Goal: Navigation & Orientation: Find specific page/section

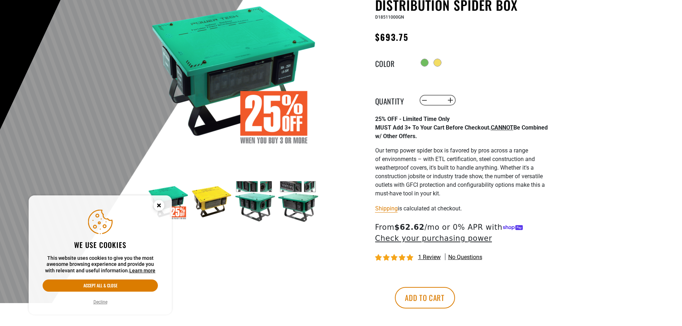
scroll to position [107, 0]
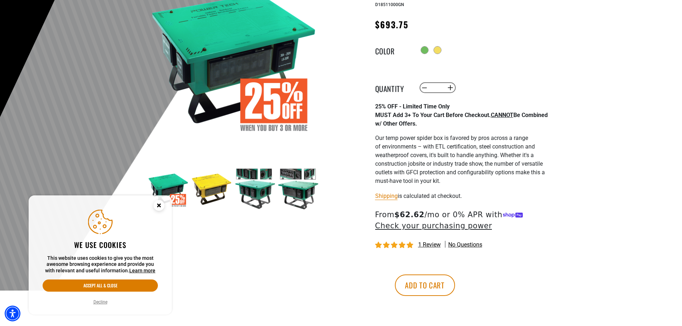
click at [101, 302] on button "Decline" at bounding box center [100, 302] width 18 height 7
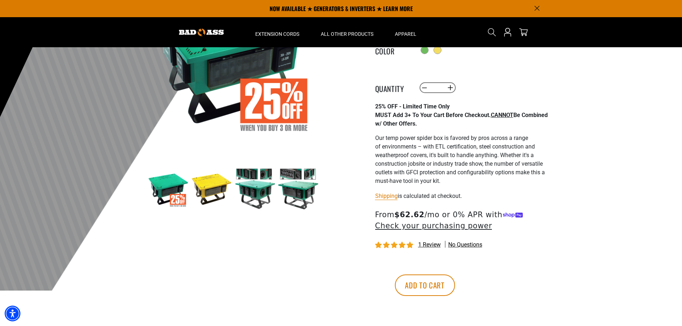
scroll to position [72, 0]
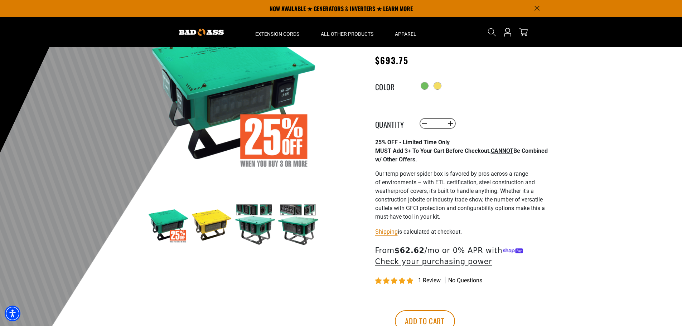
click at [221, 223] on img at bounding box center [212, 225] width 42 height 42
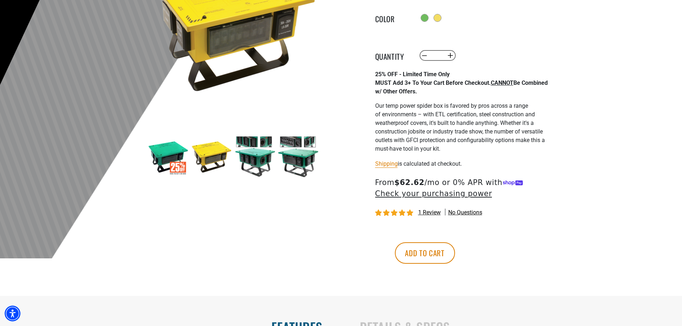
scroll to position [143, 0]
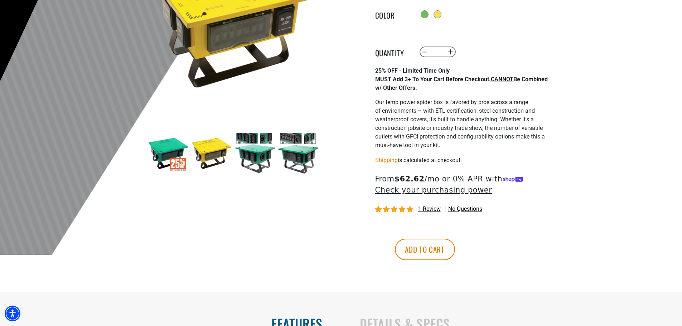
click at [291, 139] on img at bounding box center [298, 153] width 42 height 42
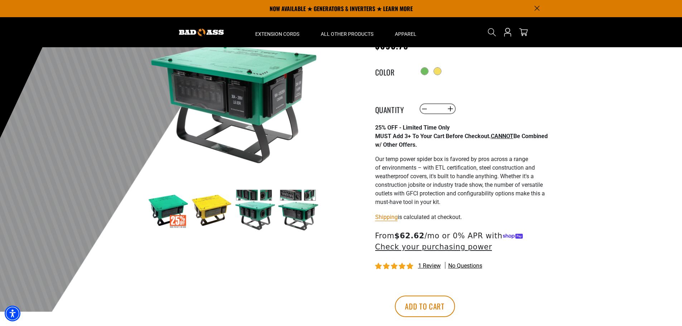
scroll to position [72, 0]
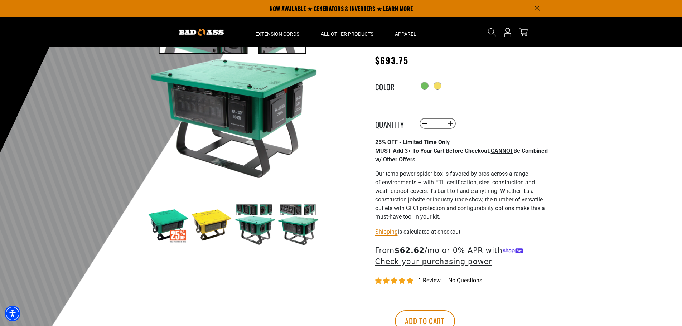
click at [299, 208] on img at bounding box center [298, 225] width 42 height 42
click at [304, 230] on img at bounding box center [298, 225] width 42 height 42
click at [256, 226] on img at bounding box center [255, 225] width 42 height 42
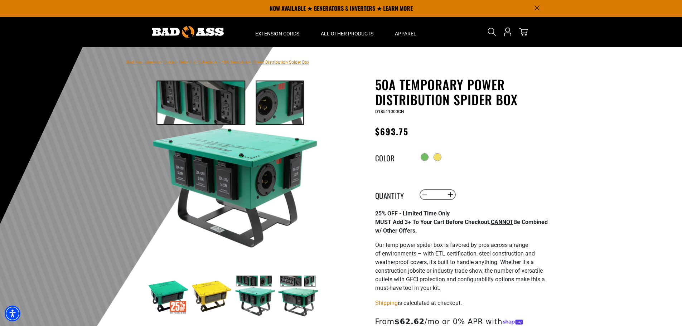
scroll to position [0, 0]
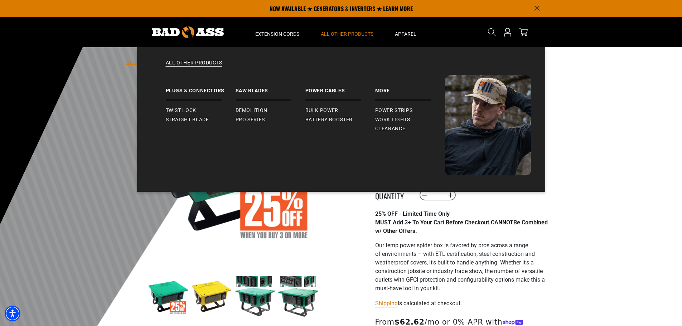
click at [343, 31] on span "All Other Products" at bounding box center [347, 34] width 53 height 6
click at [192, 64] on link "All Other Products" at bounding box center [340, 67] width 379 height 16
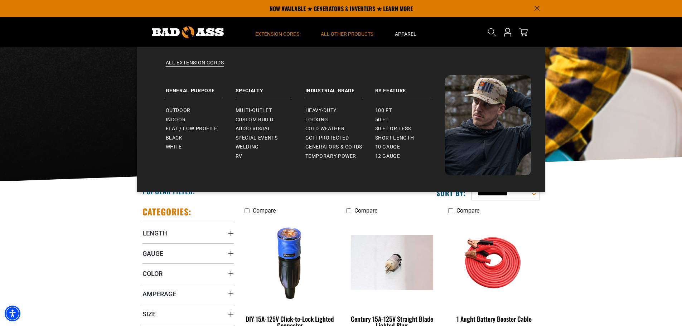
click at [275, 35] on span "Extension Cords" at bounding box center [277, 34] width 44 height 6
click at [321, 155] on span "Temporary Power" at bounding box center [330, 156] width 51 height 6
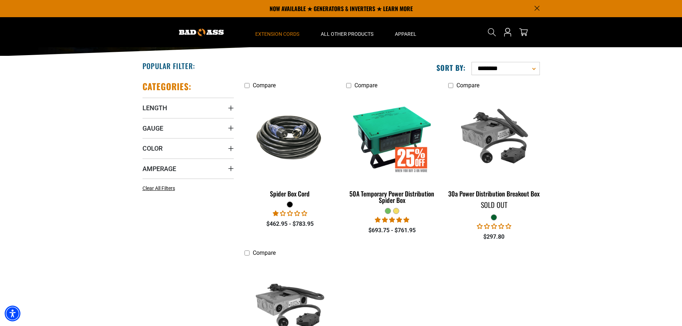
scroll to position [107, 0]
